Goal: Information Seeking & Learning: Learn about a topic

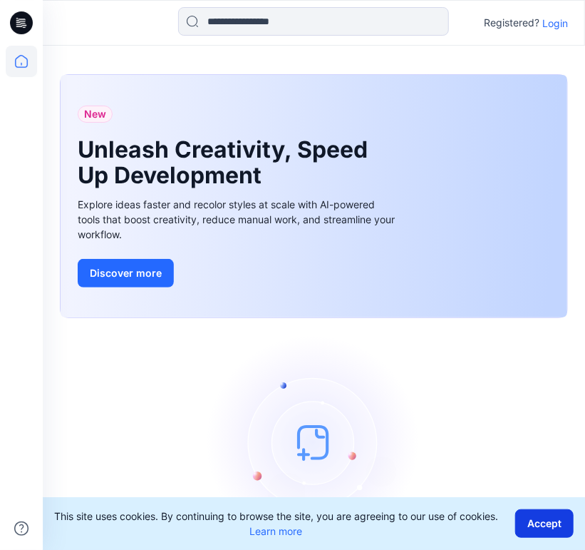
click at [532, 522] on button "Accept" at bounding box center [544, 523] width 58 height 29
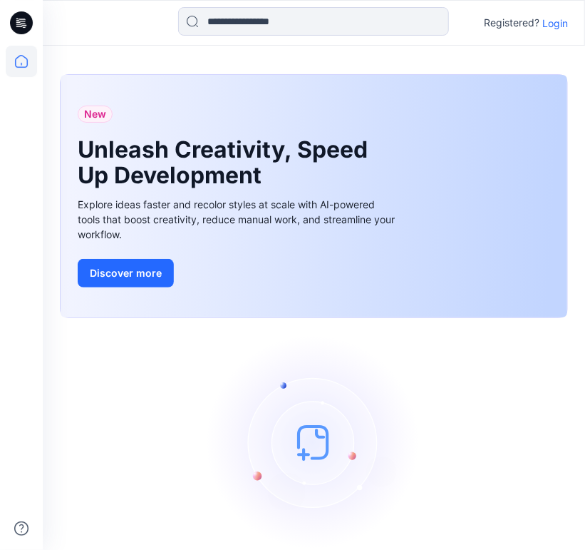
scroll to position [59, 0]
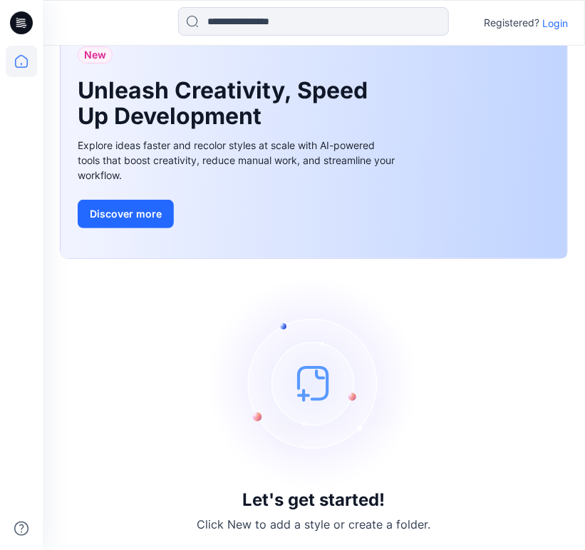
click at [550, 25] on p "Login" at bounding box center [555, 23] width 26 height 15
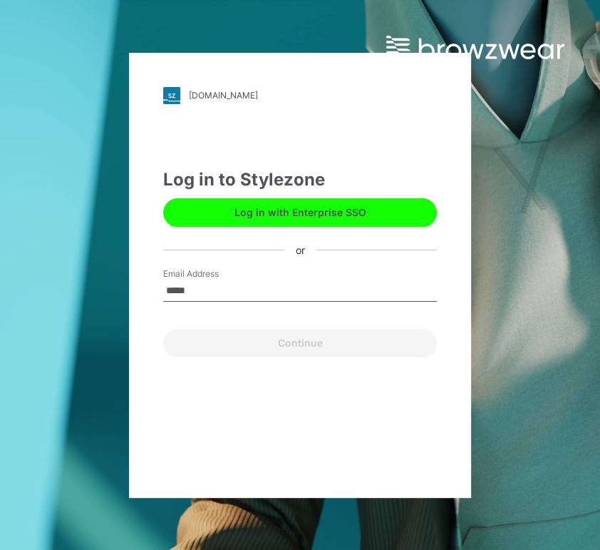
type input "**********"
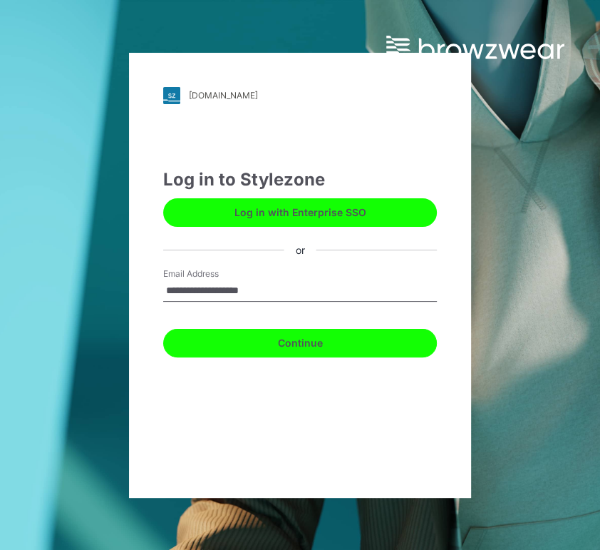
click at [264, 346] on button "Continue" at bounding box center [300, 343] width 274 height 29
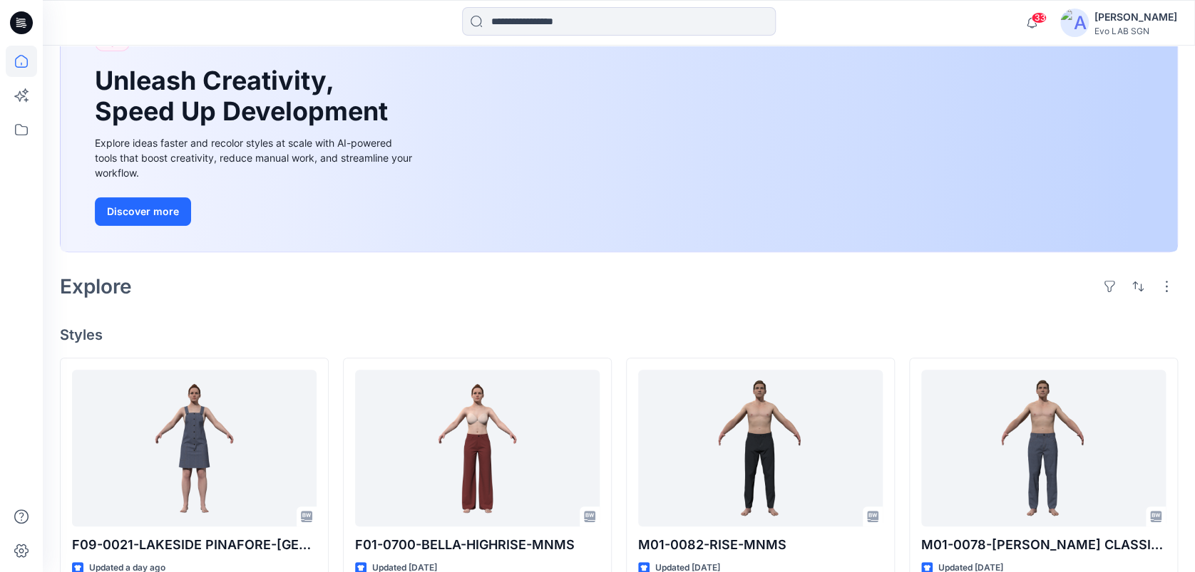
scroll to position [115, 0]
click at [14, 132] on icon at bounding box center [21, 129] width 31 height 31
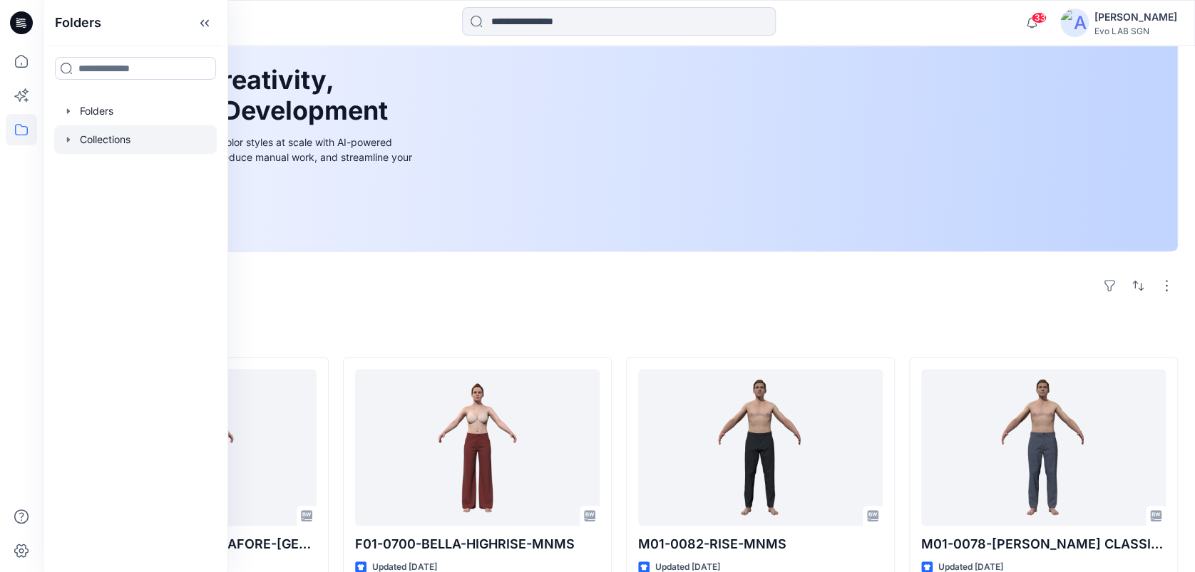
click at [105, 140] on div at bounding box center [135, 139] width 163 height 29
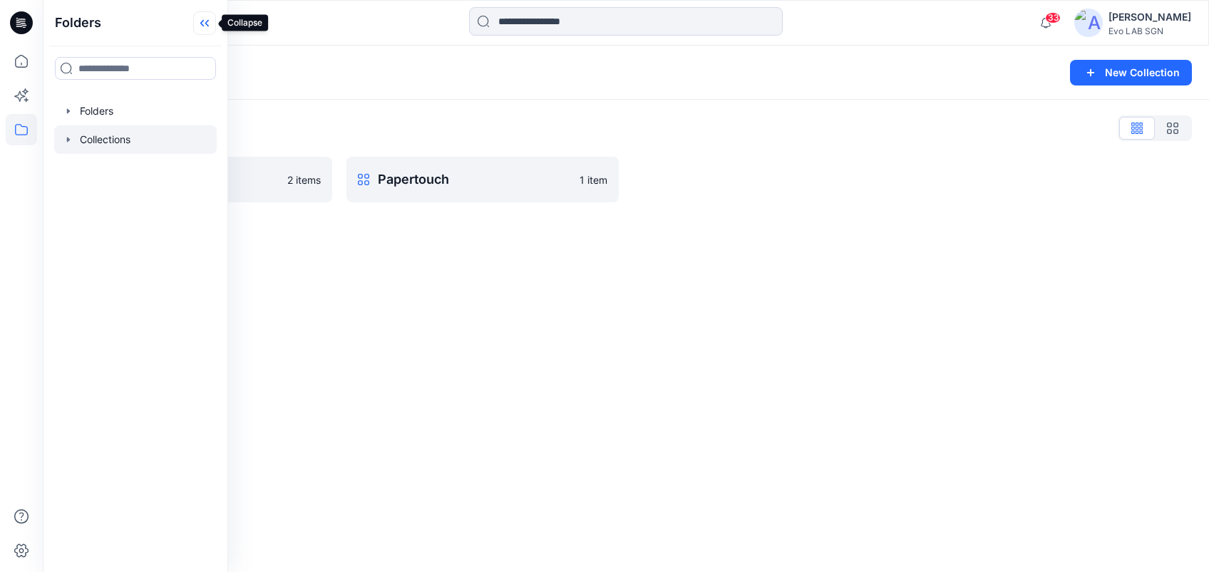
click at [212, 19] on icon at bounding box center [204, 23] width 23 height 24
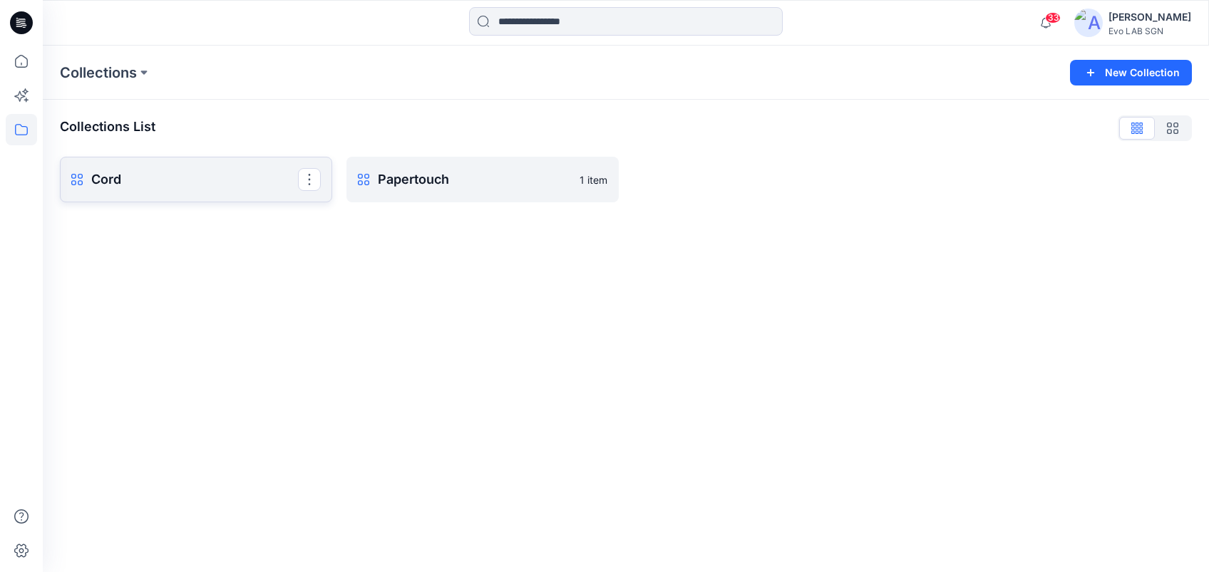
click at [257, 186] on p "Cord" at bounding box center [194, 180] width 207 height 20
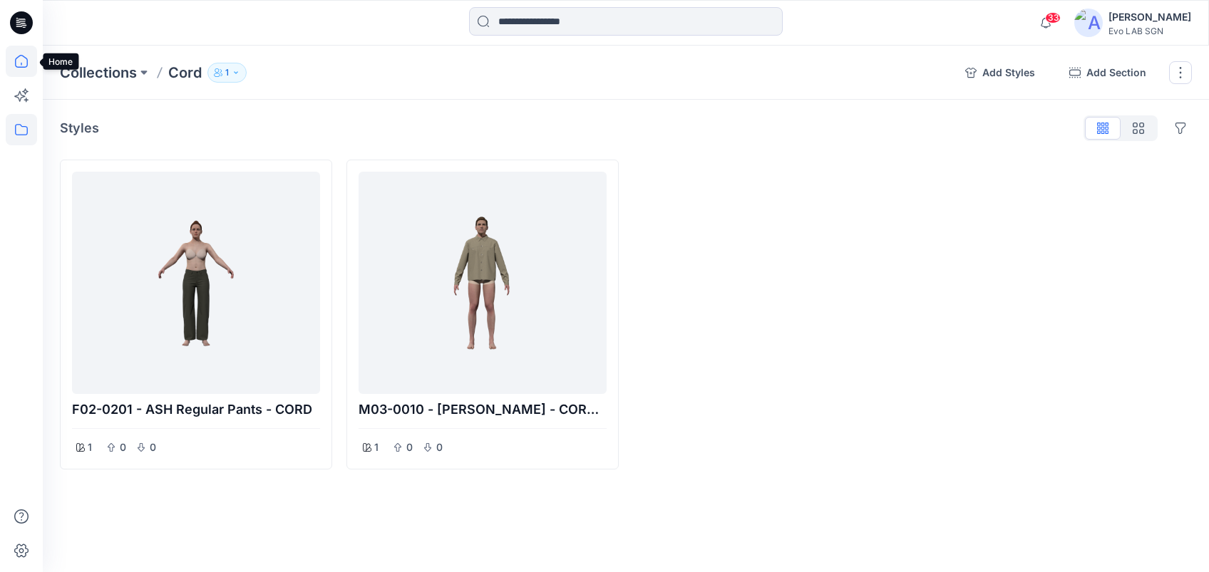
click at [17, 58] on icon at bounding box center [21, 61] width 31 height 31
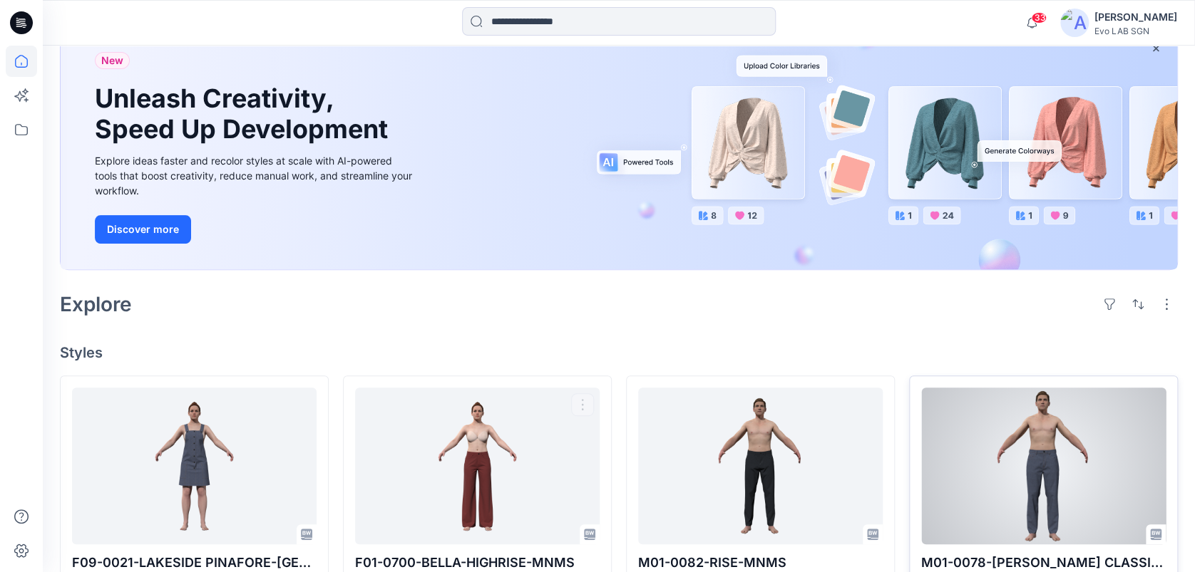
scroll to position [88, 0]
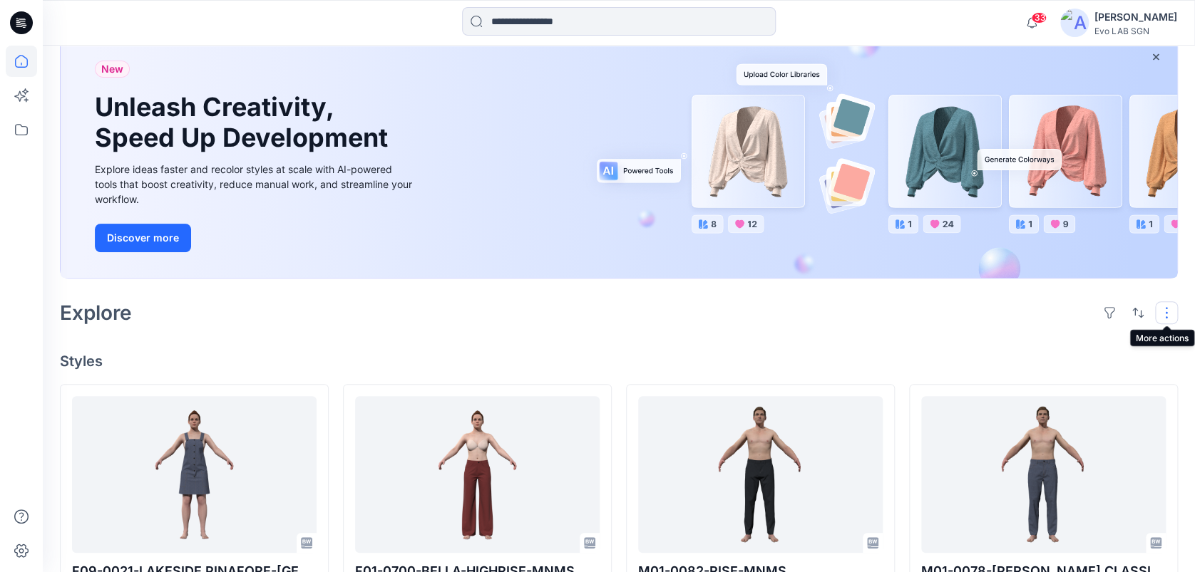
click at [585, 309] on button "button" at bounding box center [1166, 313] width 23 height 23
click at [585, 309] on div "Explore Layout Grid Large Grid Folder View Compact Card Card View Card Info Tags" at bounding box center [619, 313] width 1118 height 34
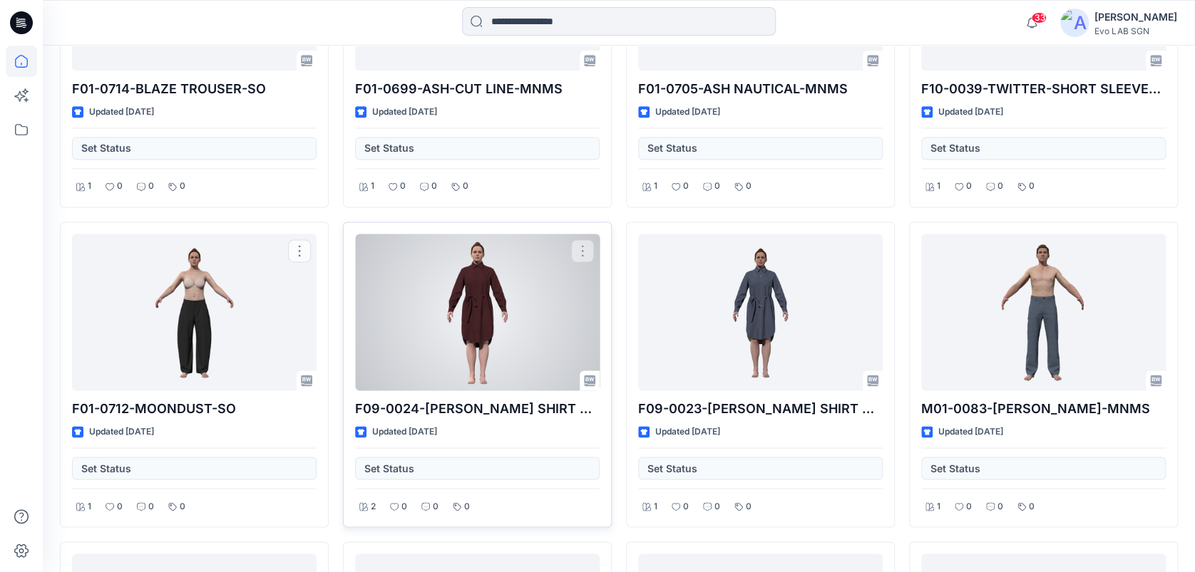
scroll to position [913, 0]
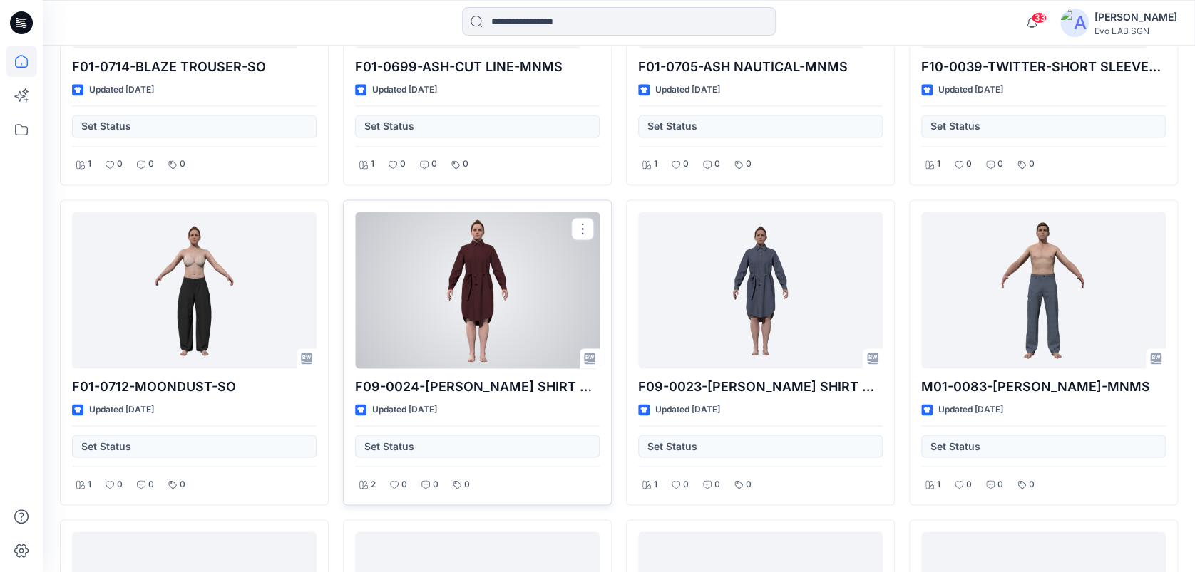
click at [494, 307] on div at bounding box center [477, 290] width 244 height 157
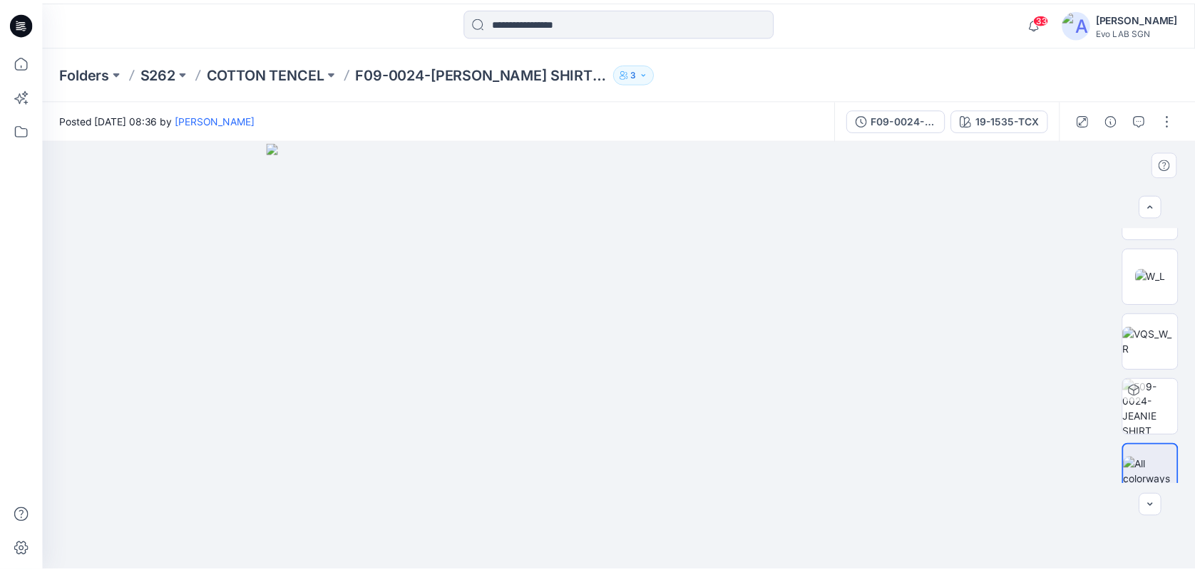
scroll to position [177, 0]
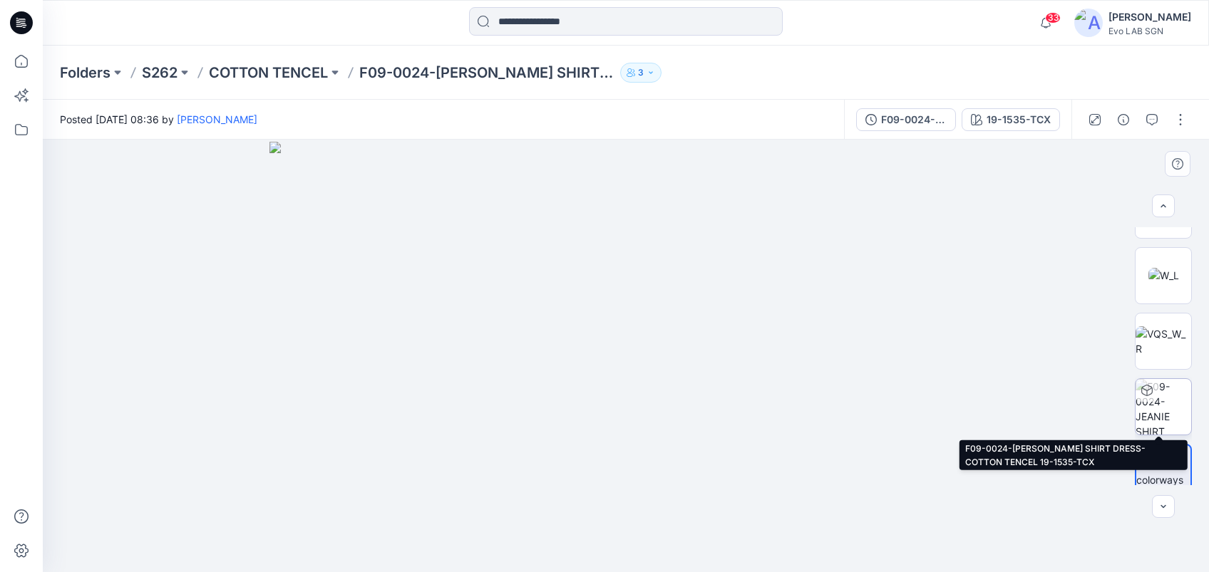
click at [585, 401] on img at bounding box center [1163, 407] width 56 height 56
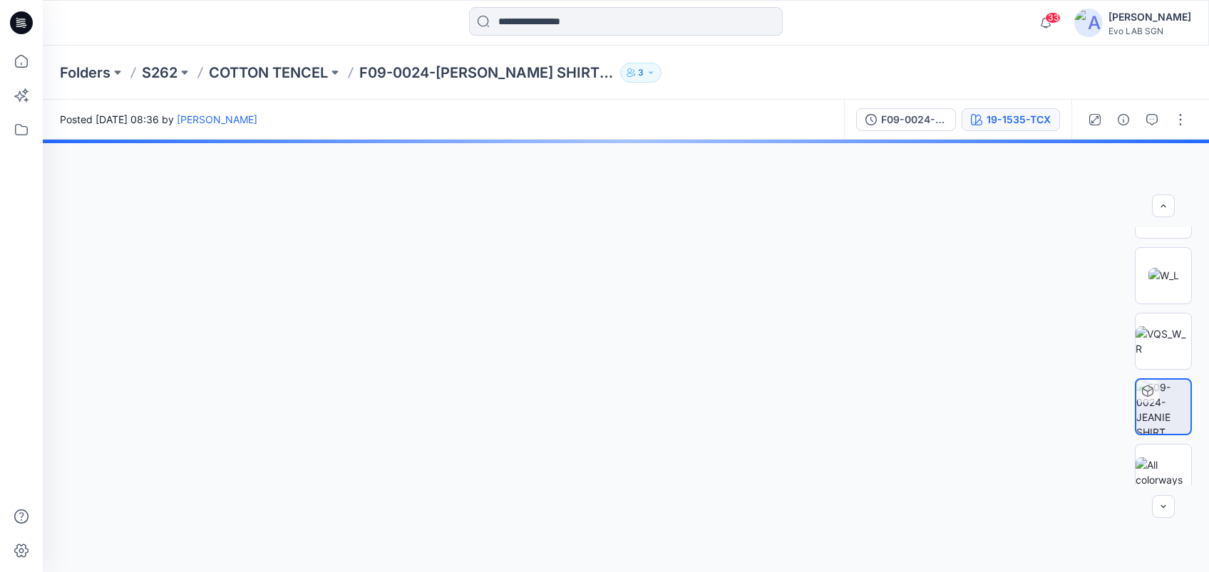
click at [585, 125] on div "19-1535-TCX" at bounding box center [1019, 120] width 64 height 16
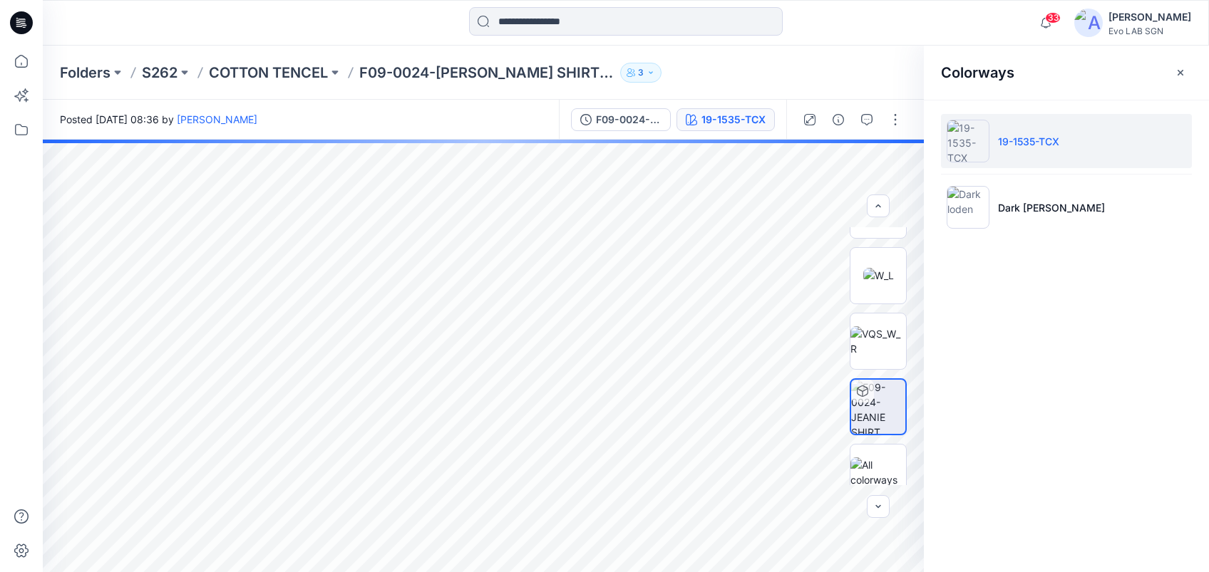
click at [585, 71] on p "3" at bounding box center [641, 73] width 6 height 16
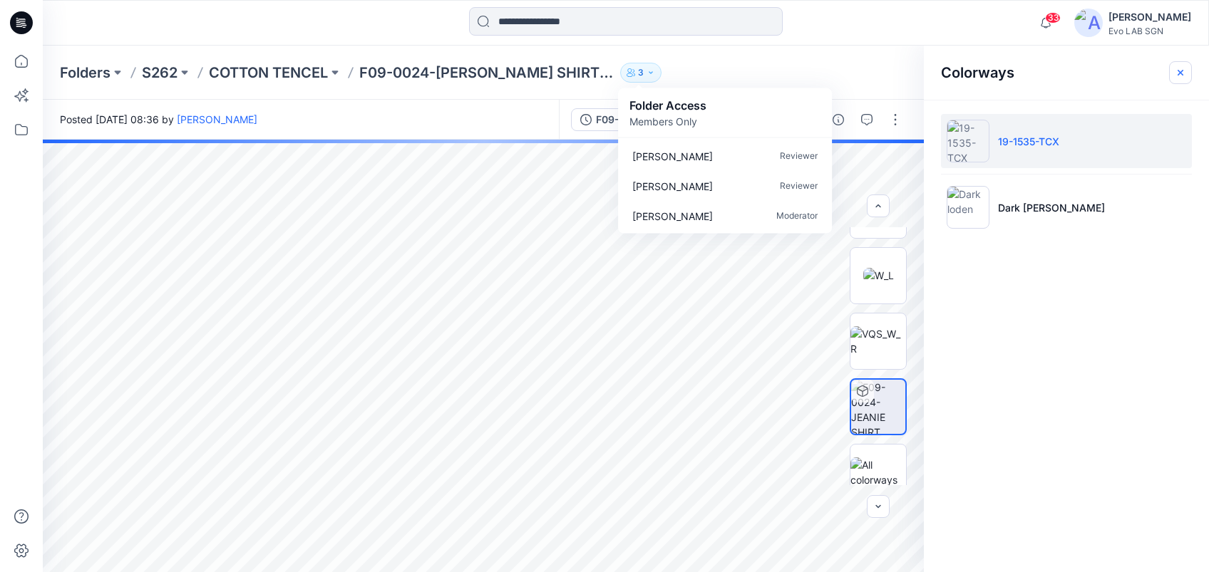
click at [585, 71] on button "button" at bounding box center [1180, 72] width 23 height 23
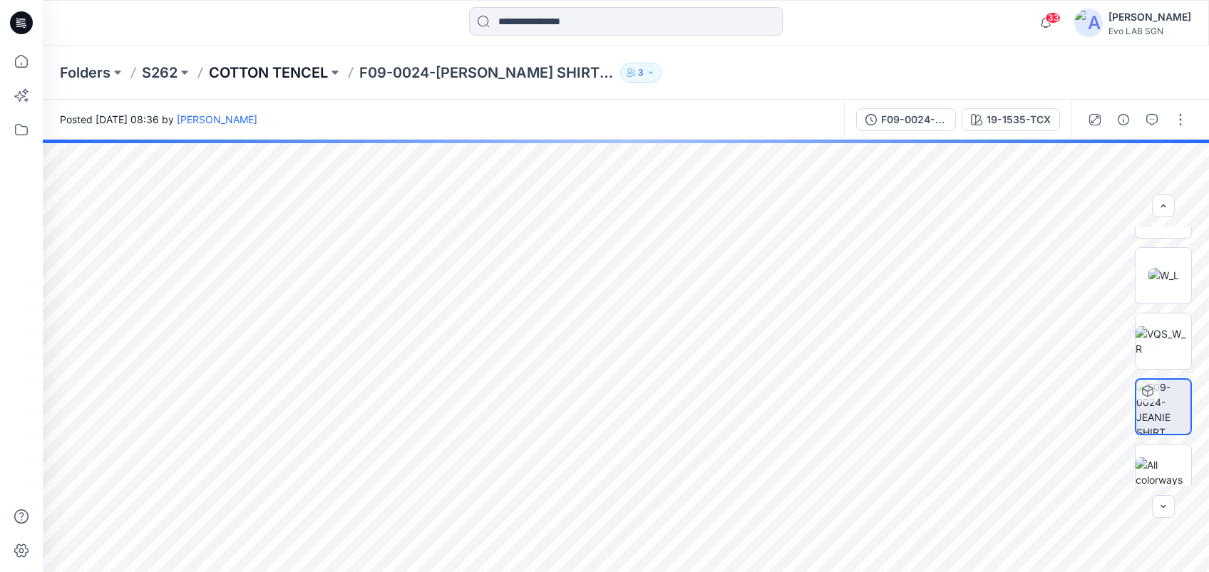
click at [285, 73] on p "COTTON TENCEL" at bounding box center [268, 73] width 119 height 20
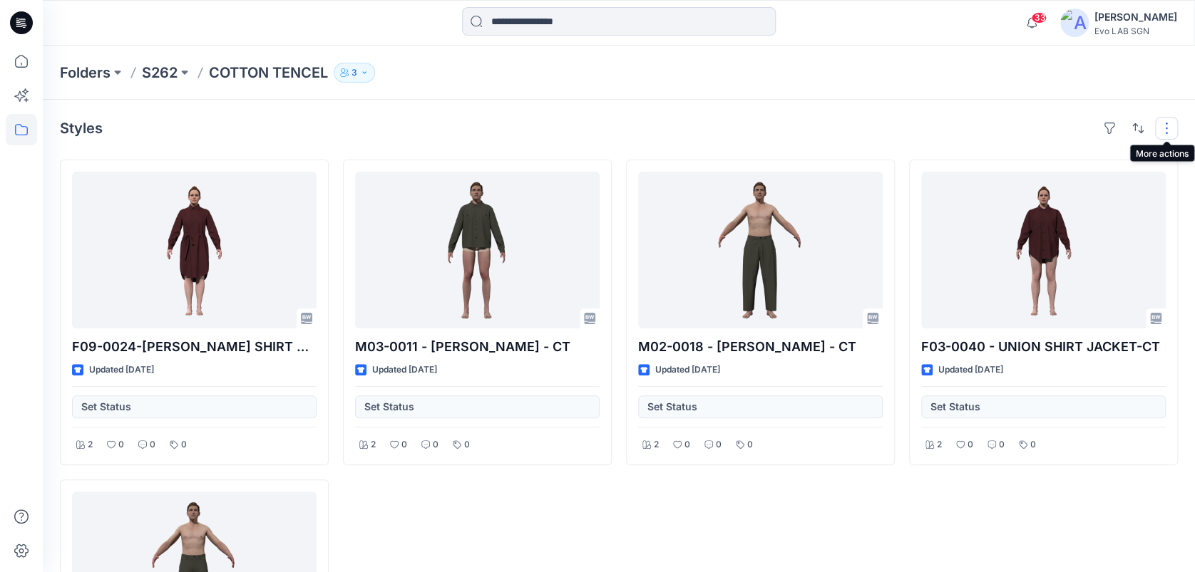
click at [585, 131] on button "button" at bounding box center [1166, 128] width 23 height 23
click at [585, 89] on div "Folders S262 COTTON TENCEL 3" at bounding box center [619, 73] width 1152 height 54
click at [156, 76] on p "S262" at bounding box center [160, 73] width 36 height 20
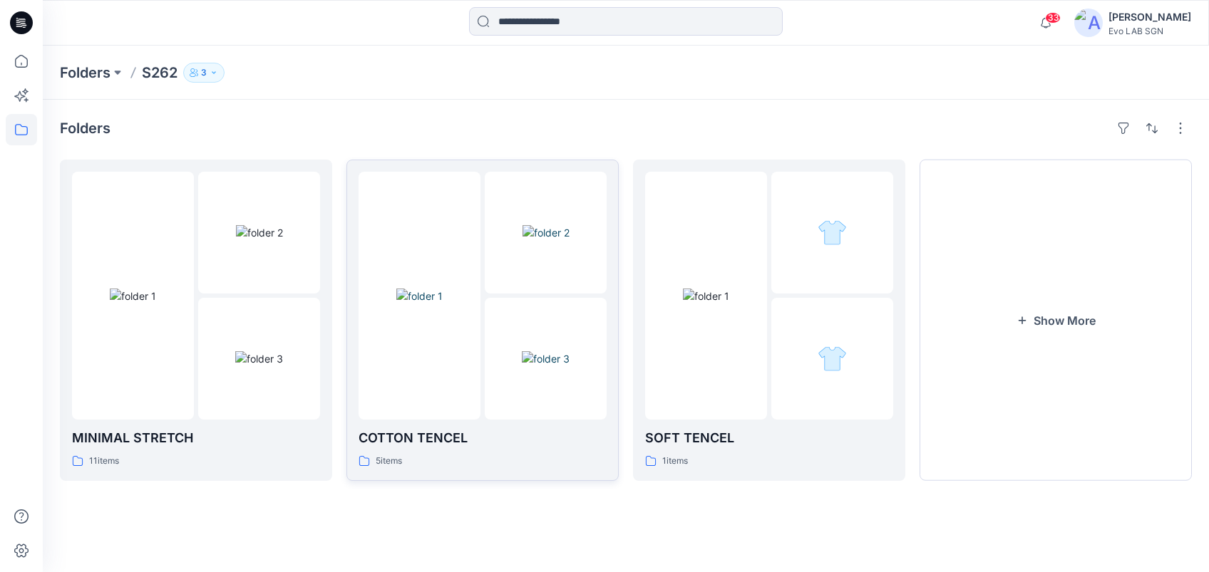
click at [522, 240] on img at bounding box center [545, 232] width 47 height 15
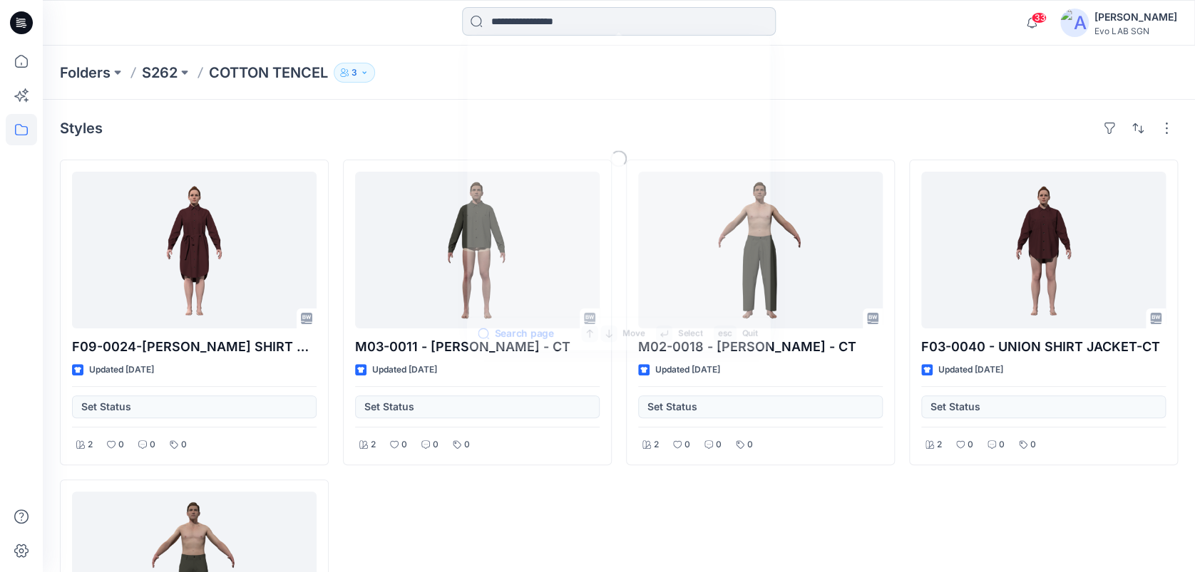
click at [567, 25] on input at bounding box center [619, 21] width 314 height 29
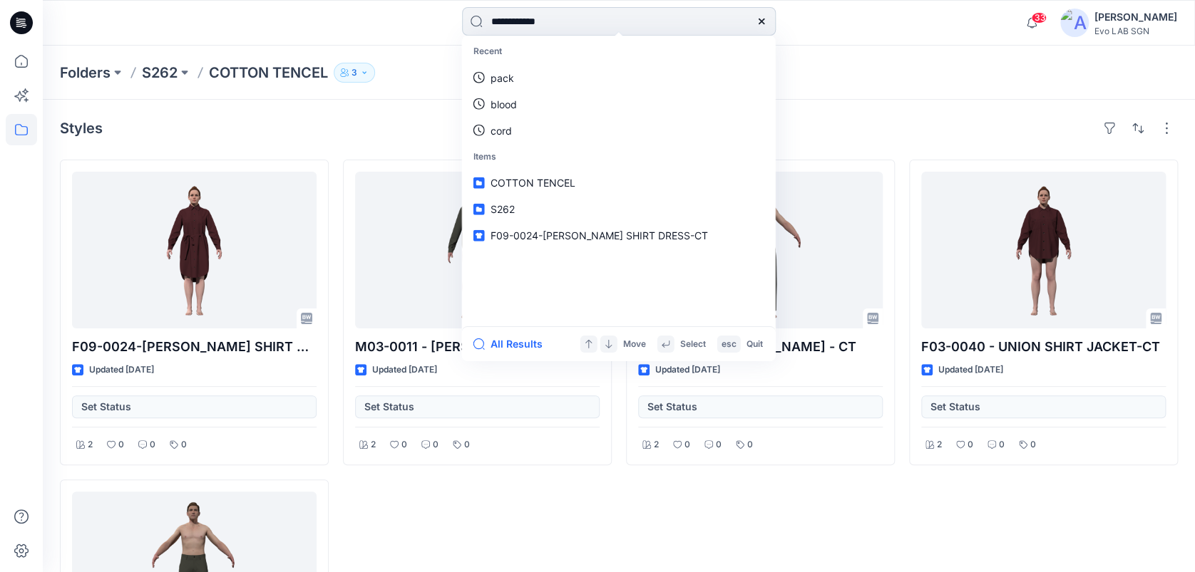
type input "**********"
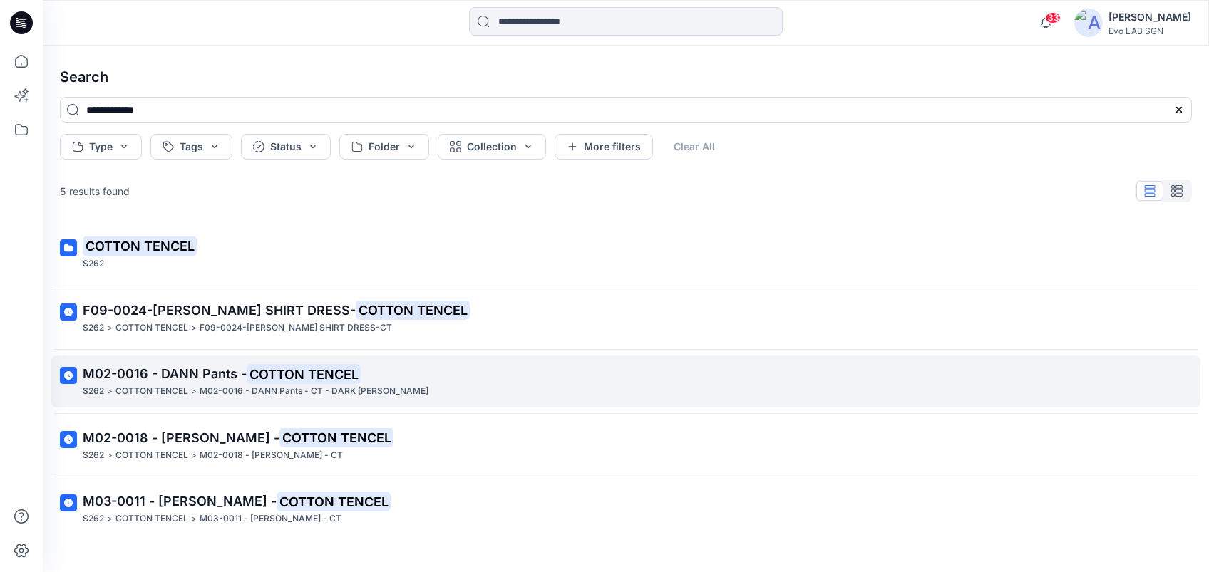
scroll to position [14, 0]
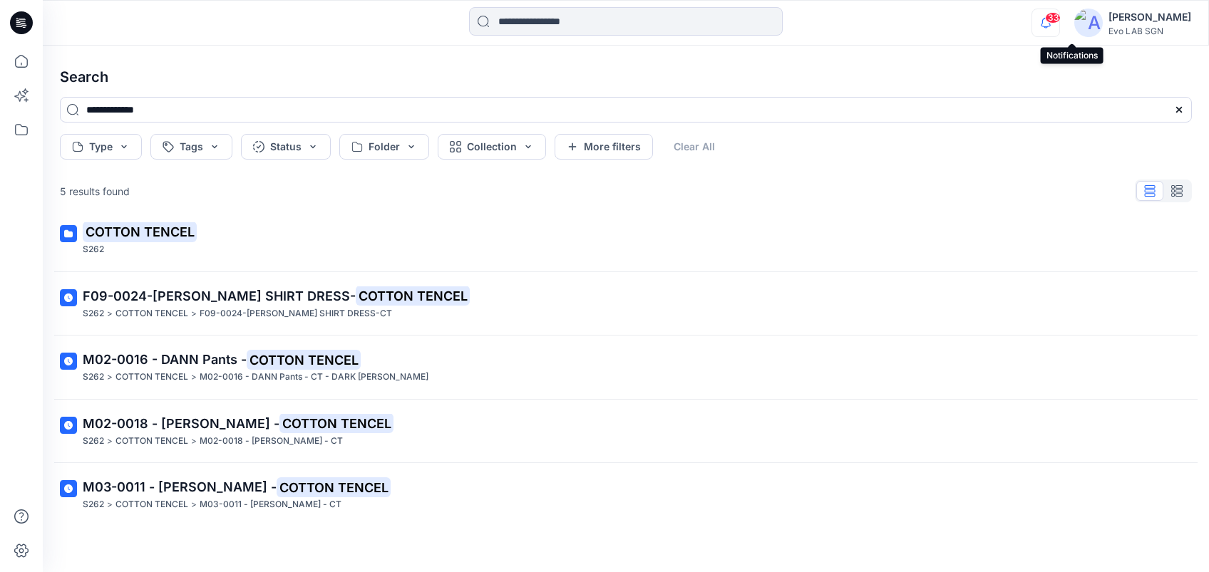
click at [585, 21] on icon "button" at bounding box center [1046, 22] width 10 height 9
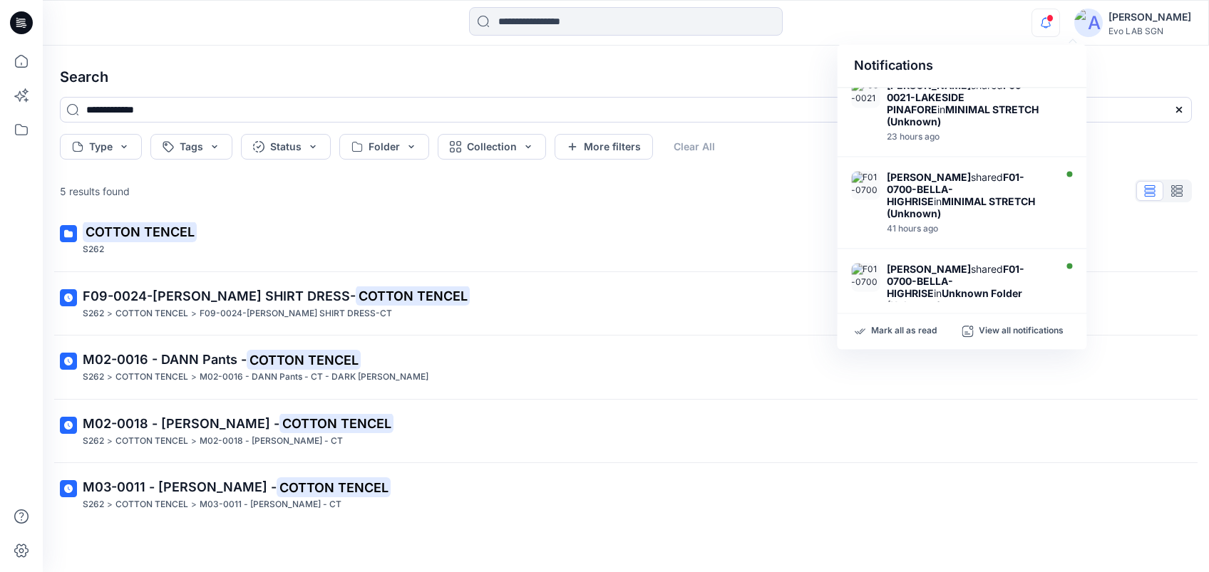
scroll to position [0, 0]
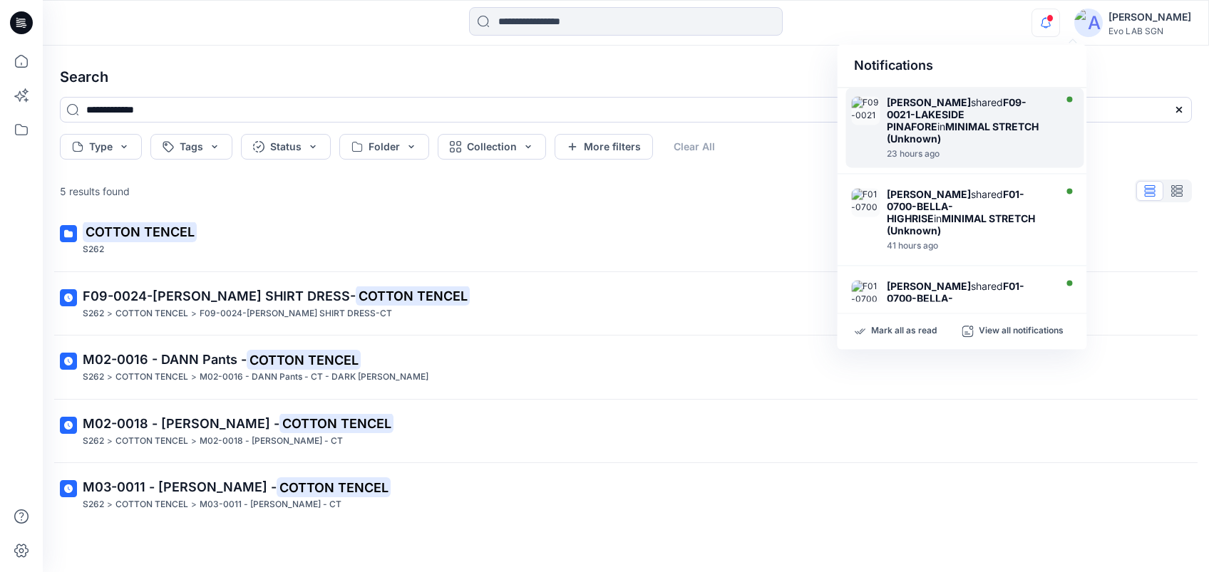
click at [585, 123] on strong "MINIMAL STRETCH (Unknown)" at bounding box center [963, 132] width 152 height 24
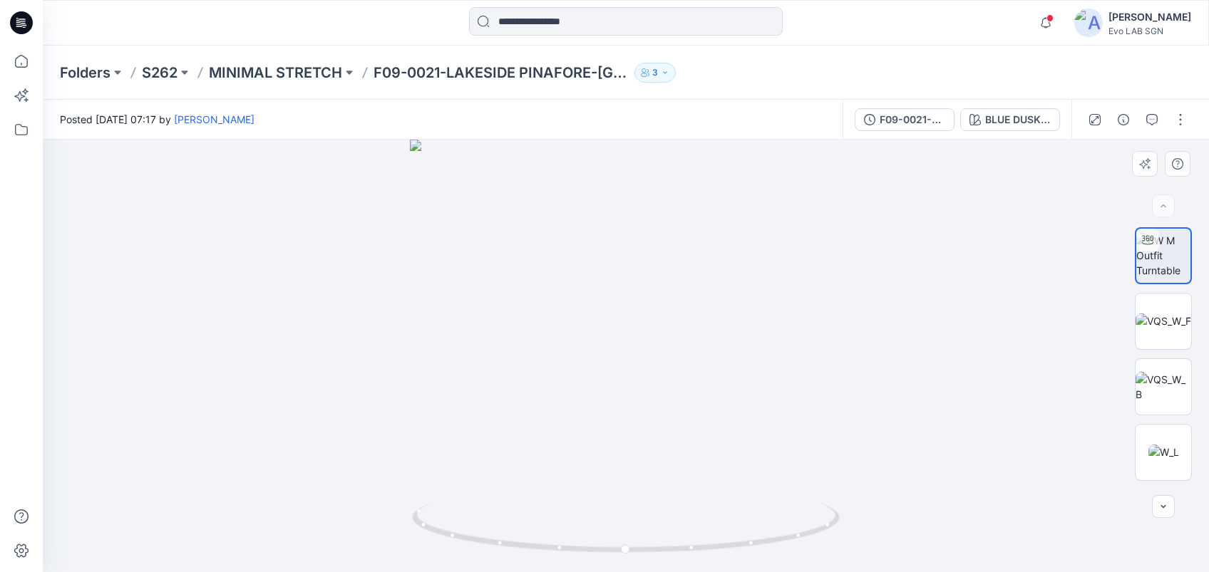
drag, startPoint x: 667, startPoint y: 428, endPoint x: 885, endPoint y: 403, distance: 218.8
click at [585, 428] on div at bounding box center [626, 356] width 1166 height 433
drag, startPoint x: 626, startPoint y: 550, endPoint x: 319, endPoint y: 480, distance: 314.4
click at [319, 480] on div at bounding box center [626, 356] width 1166 height 433
click at [585, 329] on img at bounding box center [1163, 321] width 56 height 15
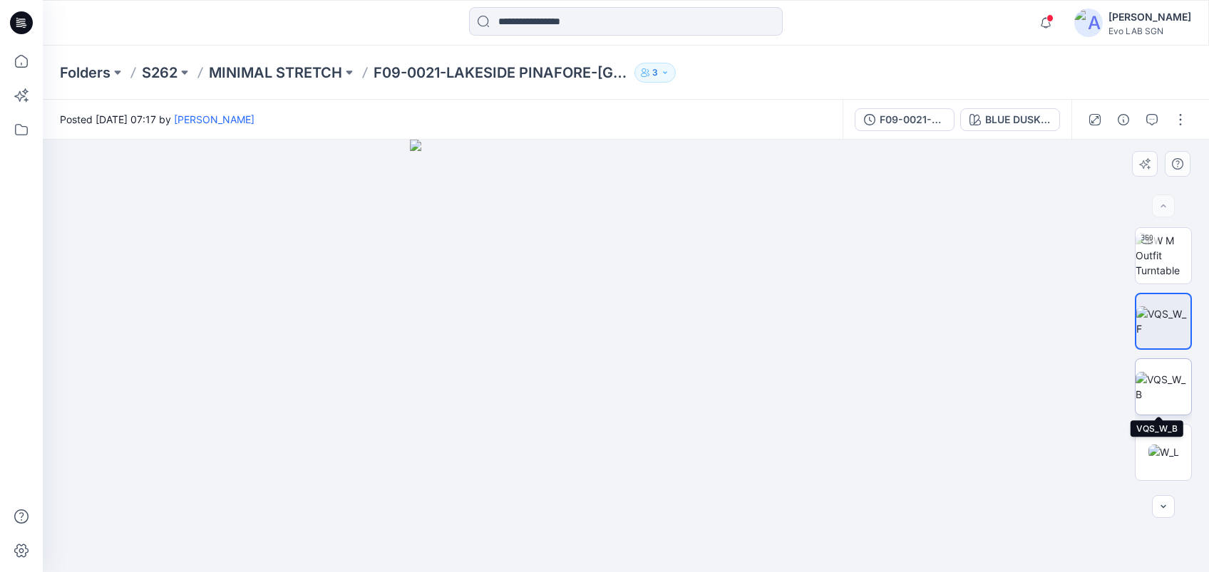
click at [585, 380] on img at bounding box center [1163, 387] width 56 height 30
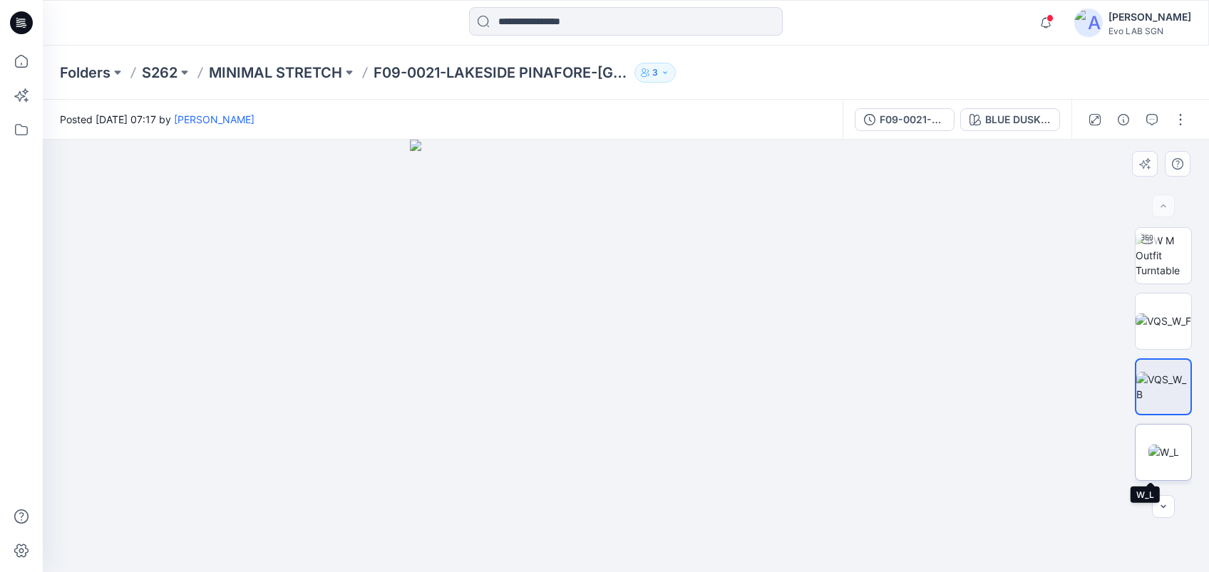
click at [585, 448] on img at bounding box center [1163, 452] width 31 height 15
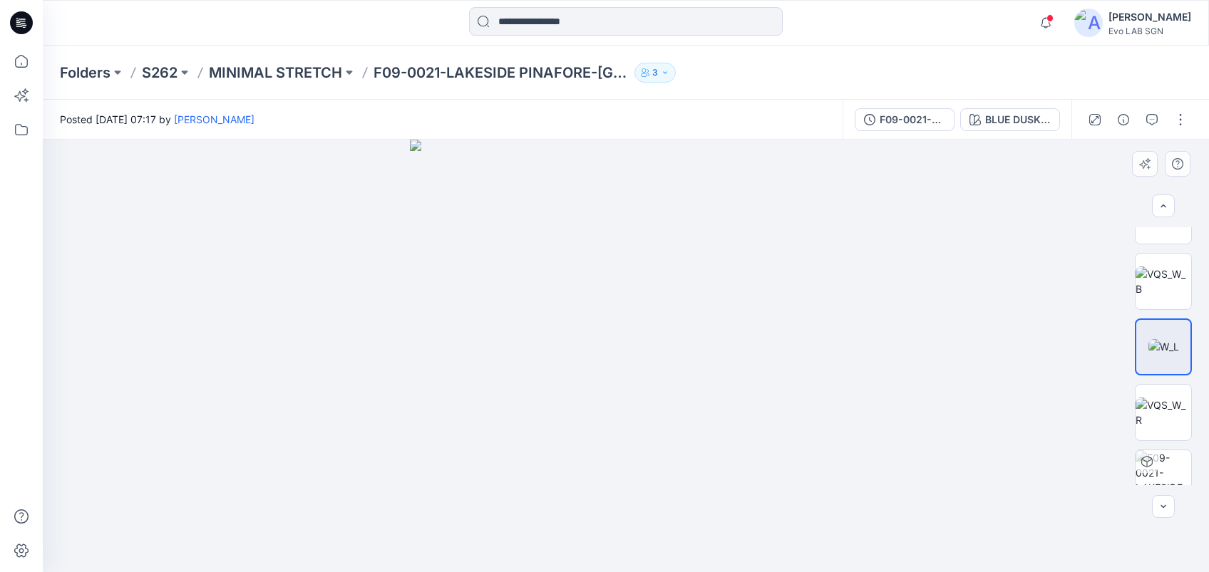
scroll to position [111, 0]
click at [585, 407] on img at bounding box center [1163, 407] width 56 height 30
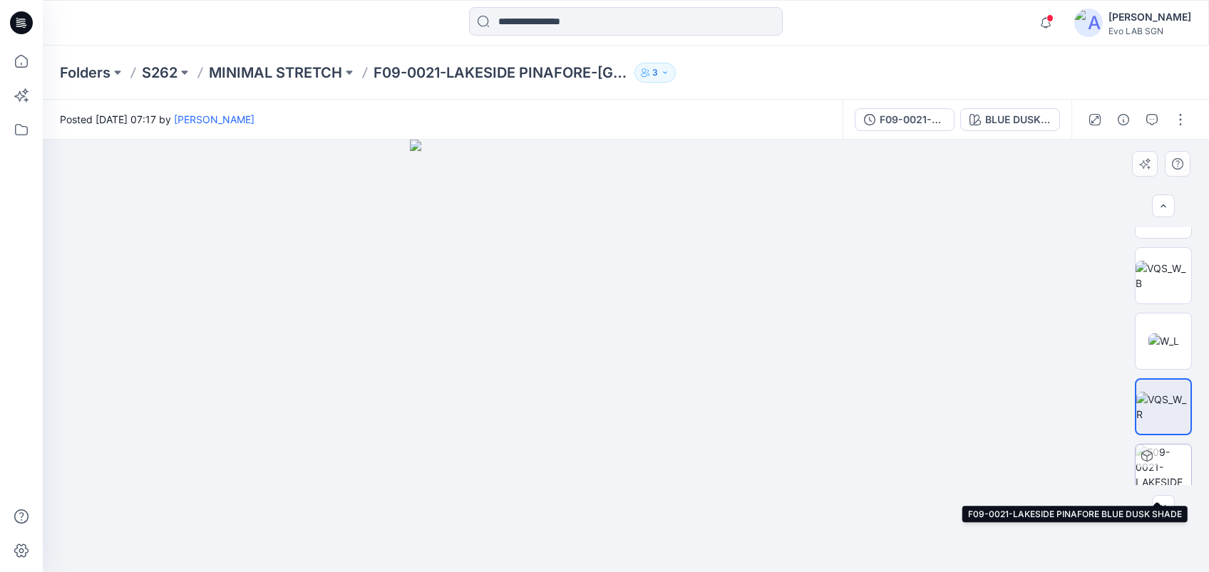
click at [585, 464] on img at bounding box center [1163, 473] width 56 height 56
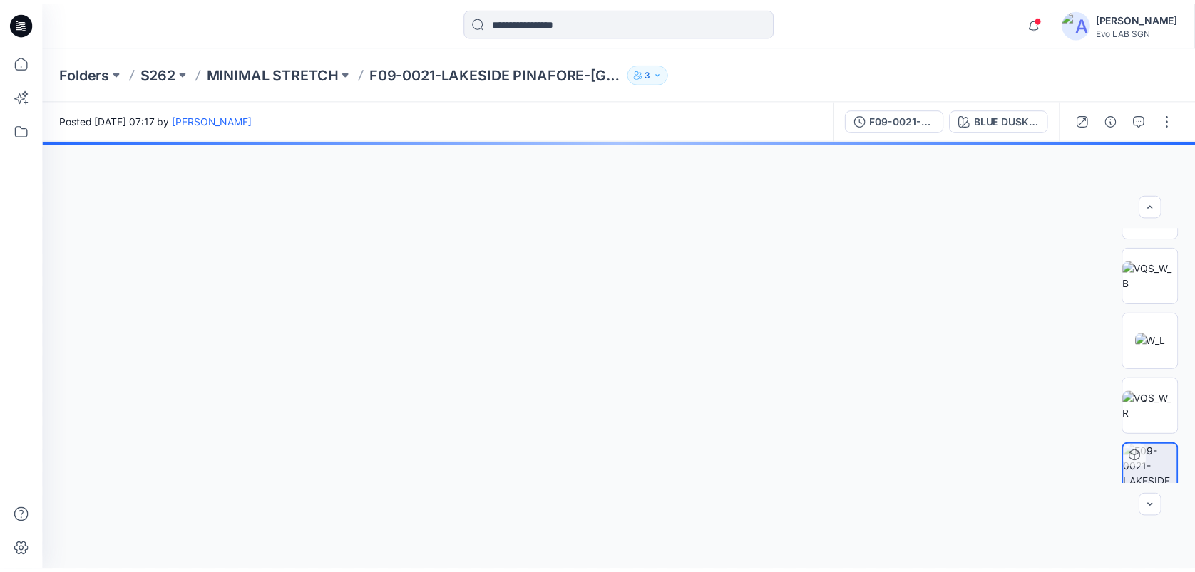
scroll to position [127, 0]
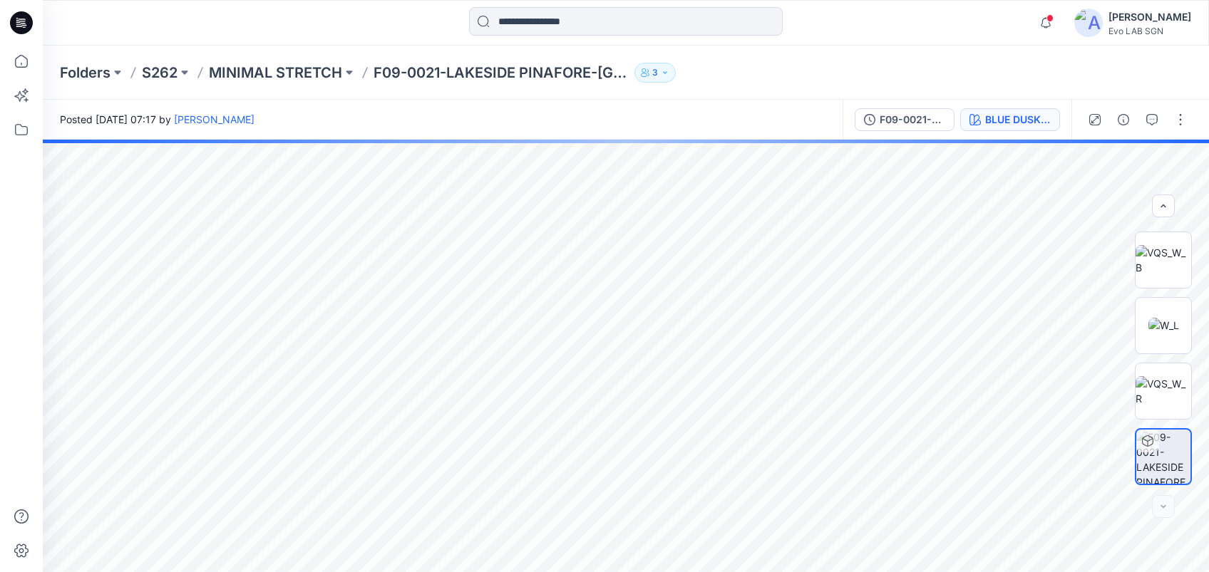
click at [585, 114] on div "BLUE DUSK SHADE" at bounding box center [1018, 120] width 66 height 16
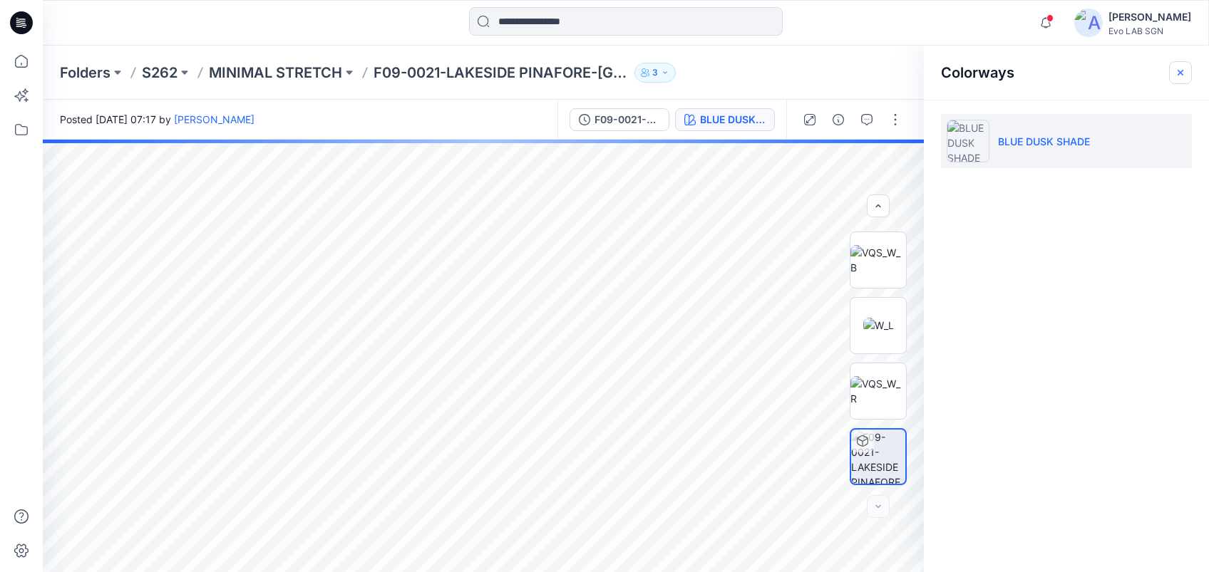
click at [585, 73] on icon "button" at bounding box center [1180, 72] width 11 height 11
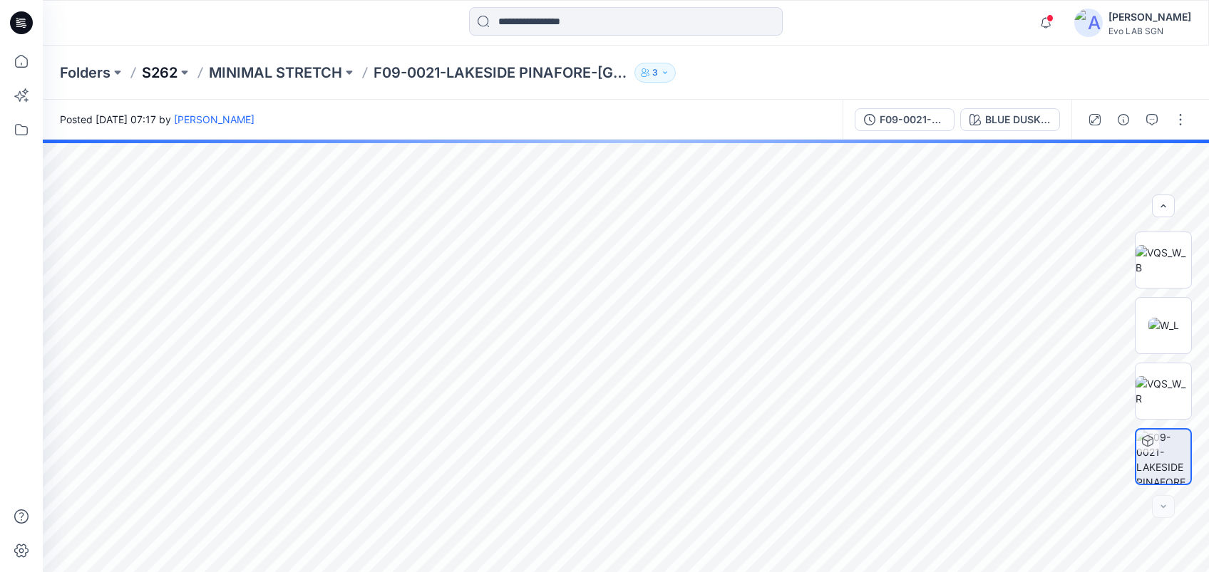
click at [152, 76] on p "S262" at bounding box center [160, 73] width 36 height 20
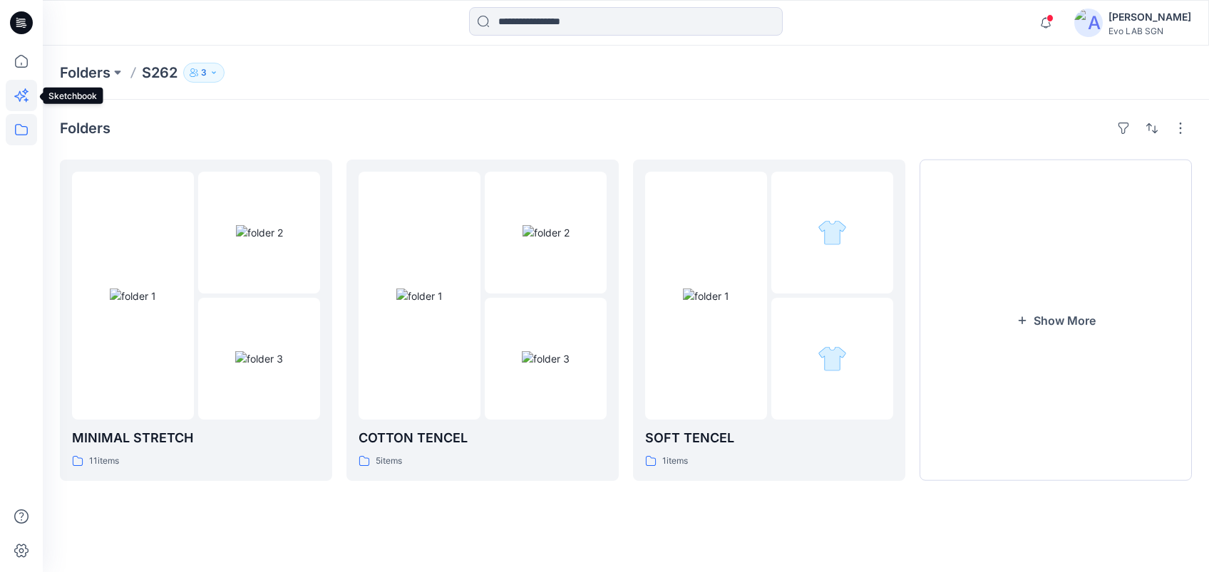
click at [28, 97] on icon at bounding box center [21, 95] width 31 height 31
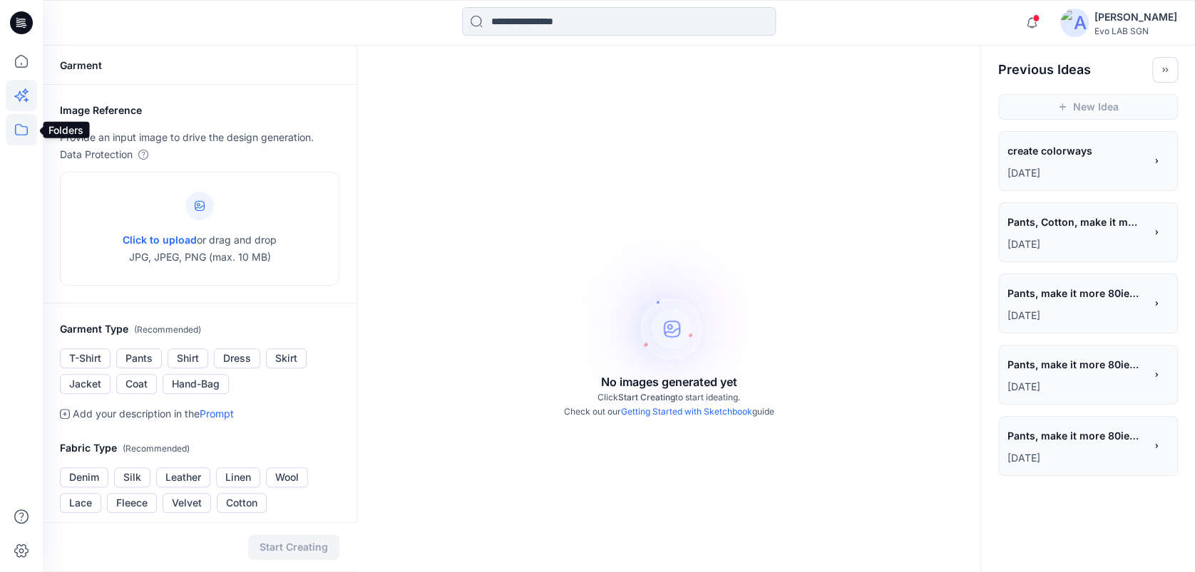
click at [19, 130] on icon at bounding box center [21, 129] width 31 height 31
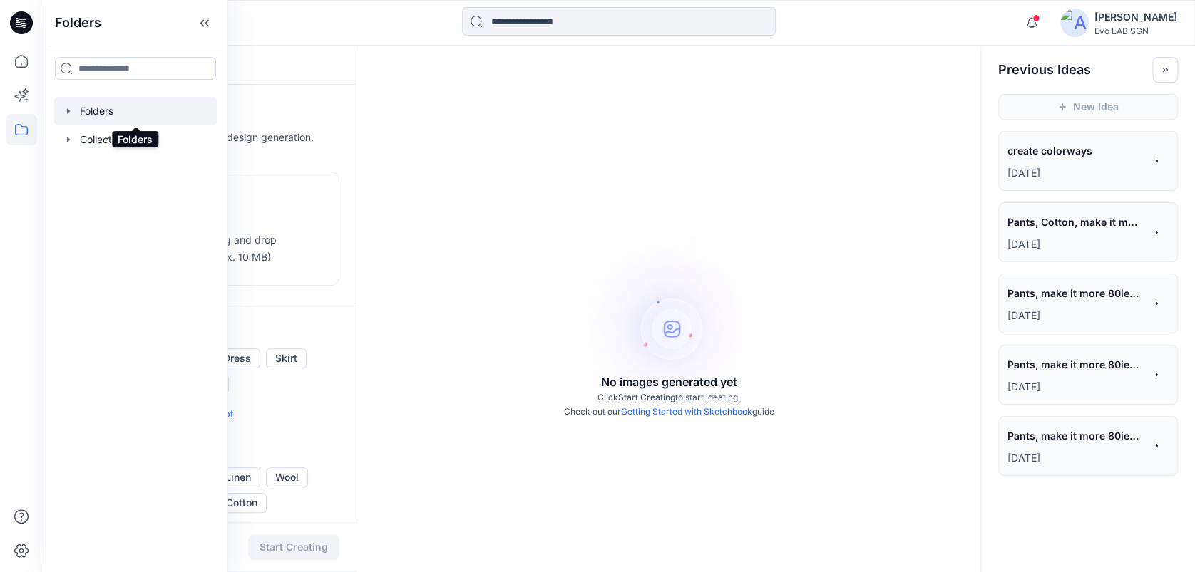
click at [123, 110] on div at bounding box center [135, 111] width 163 height 29
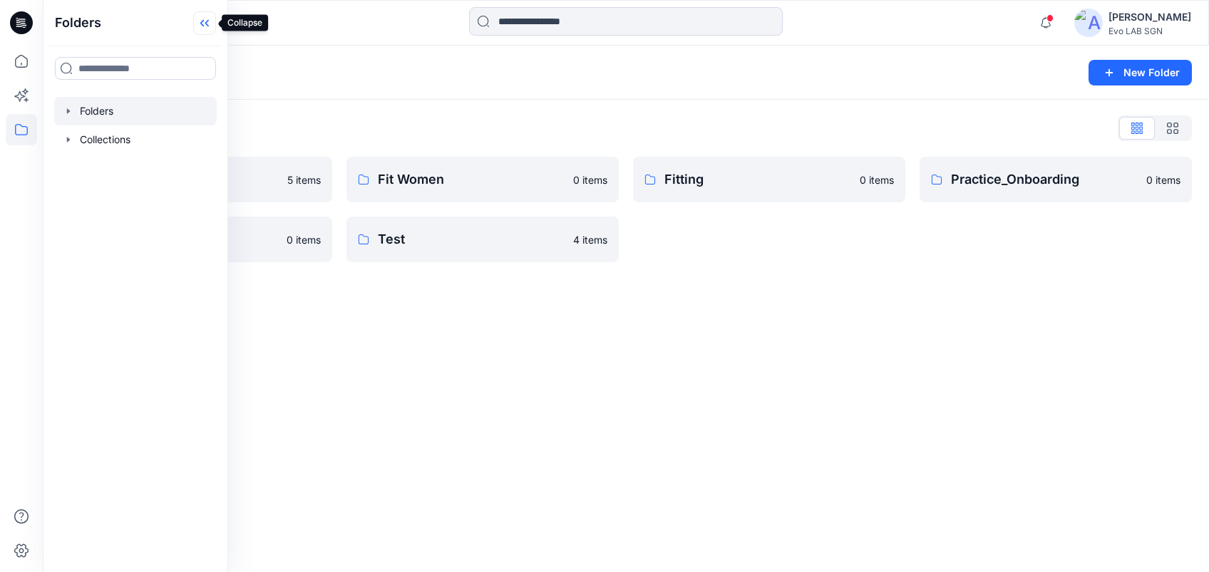
click at [207, 18] on icon at bounding box center [204, 23] width 23 height 24
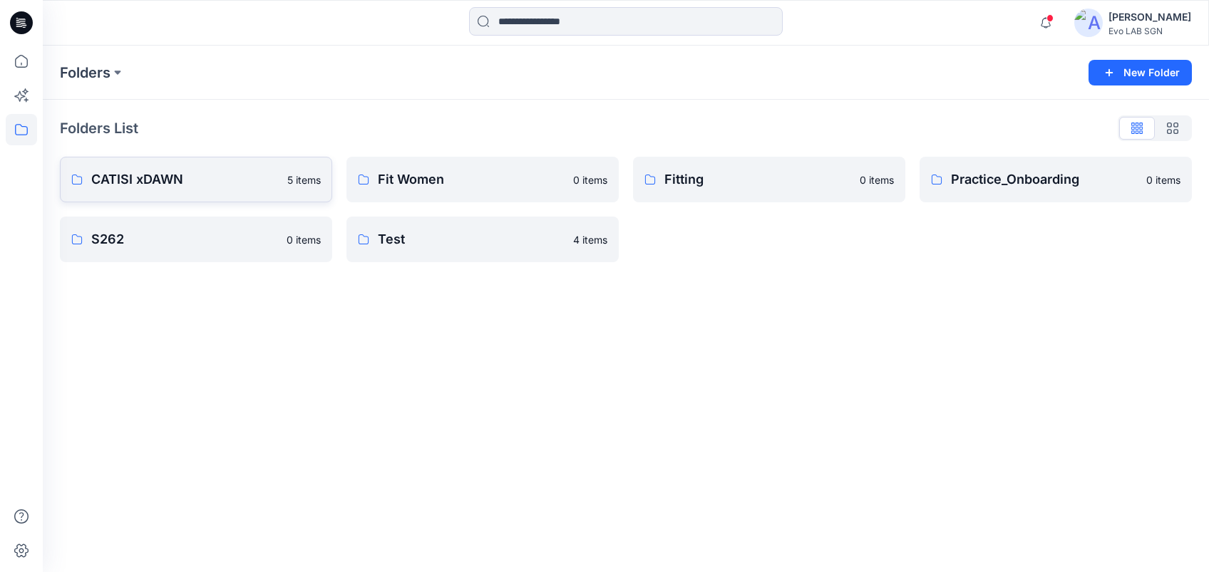
click at [197, 172] on p "CATISI xDAWN" at bounding box center [184, 180] width 187 height 20
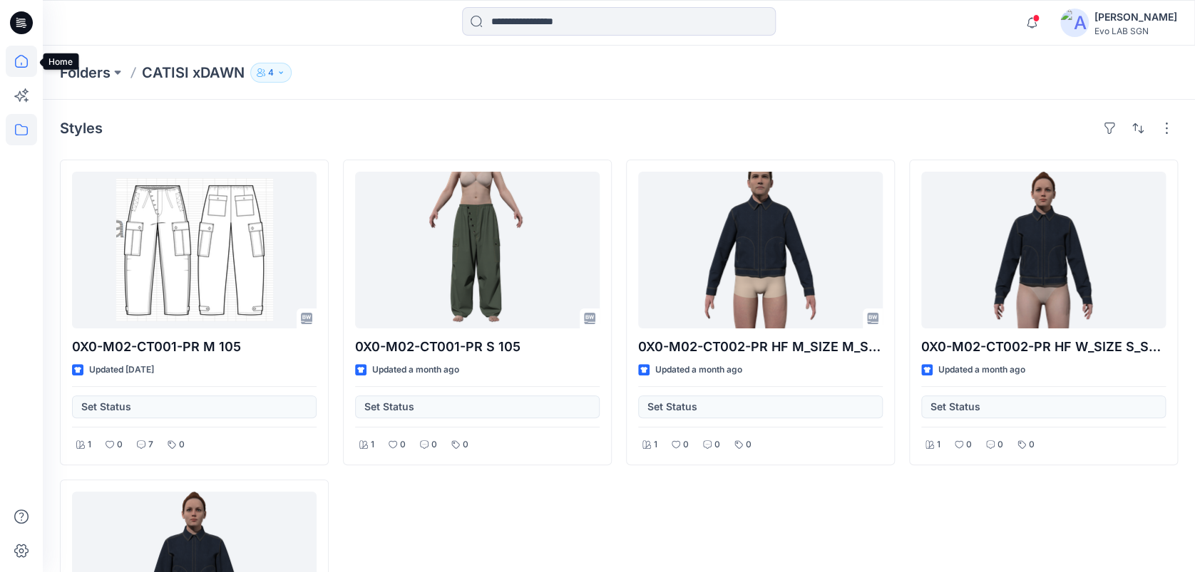
click at [22, 63] on icon at bounding box center [21, 61] width 31 height 31
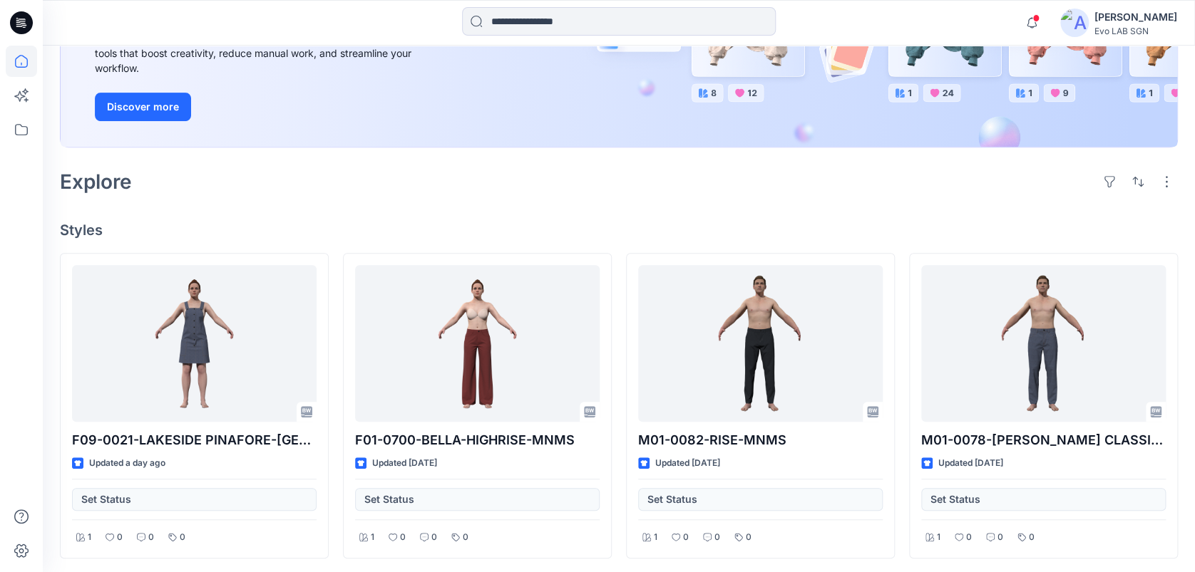
scroll to position [205, 0]
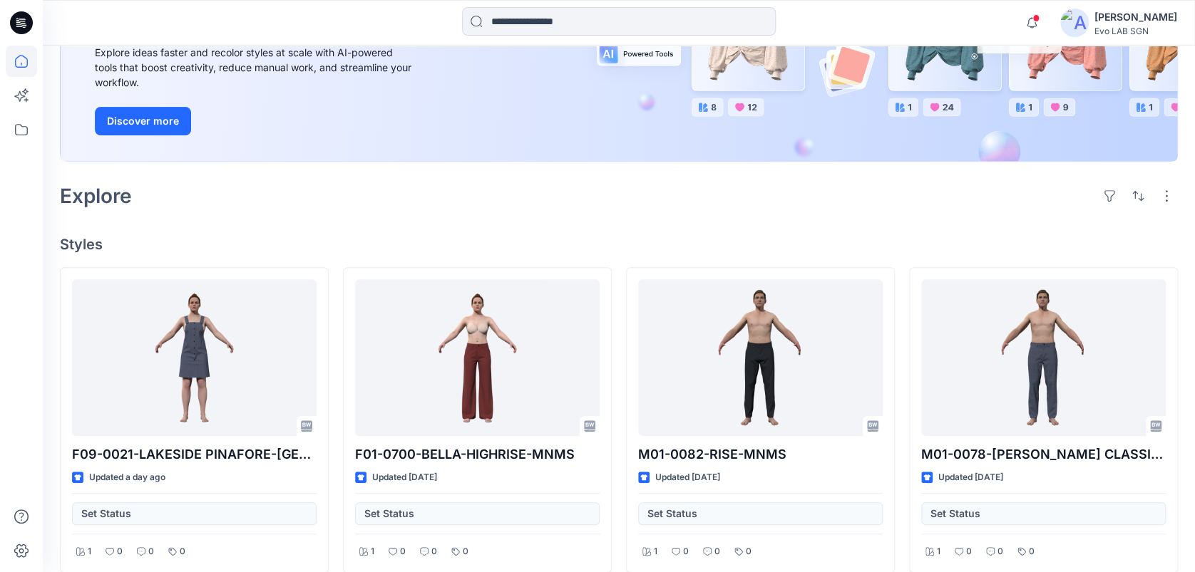
click at [585, 201] on div "Explore" at bounding box center [619, 196] width 1118 height 34
